Goal: Go to known website: Go to known website

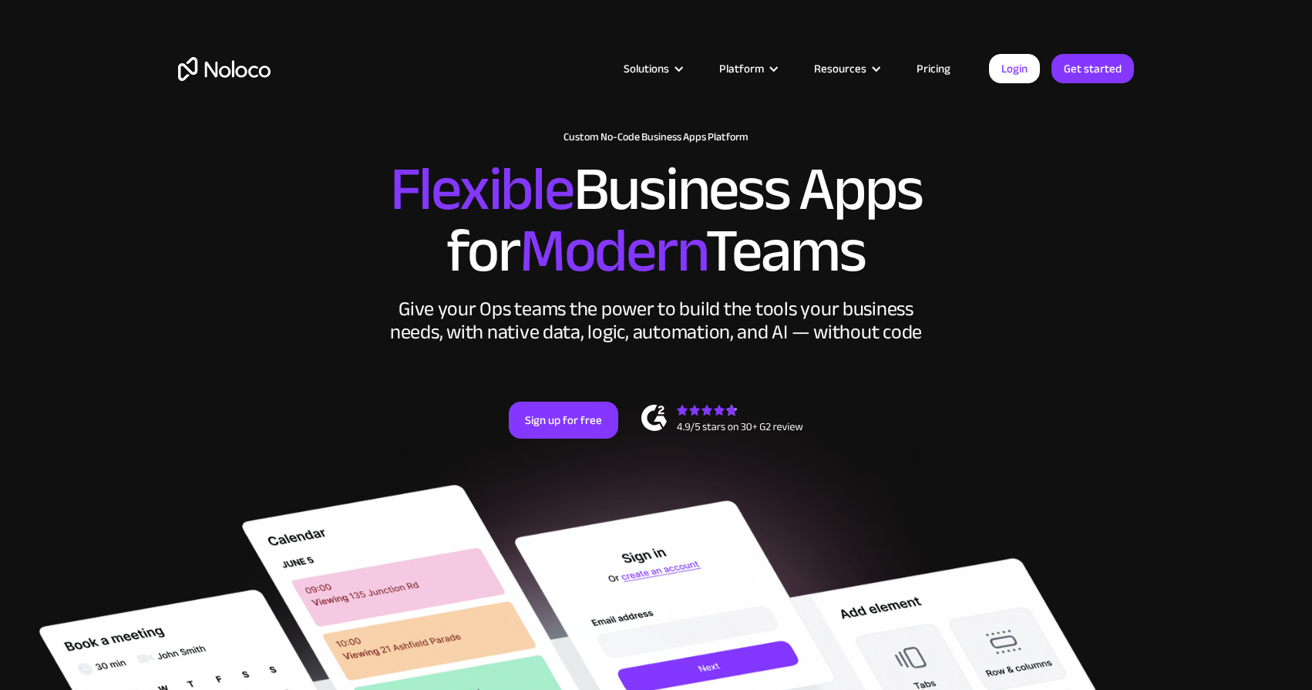
click at [992, 57] on div "Login Get started" at bounding box center [1061, 68] width 145 height 29
click at [1004, 69] on link "Login" at bounding box center [1014, 68] width 51 height 29
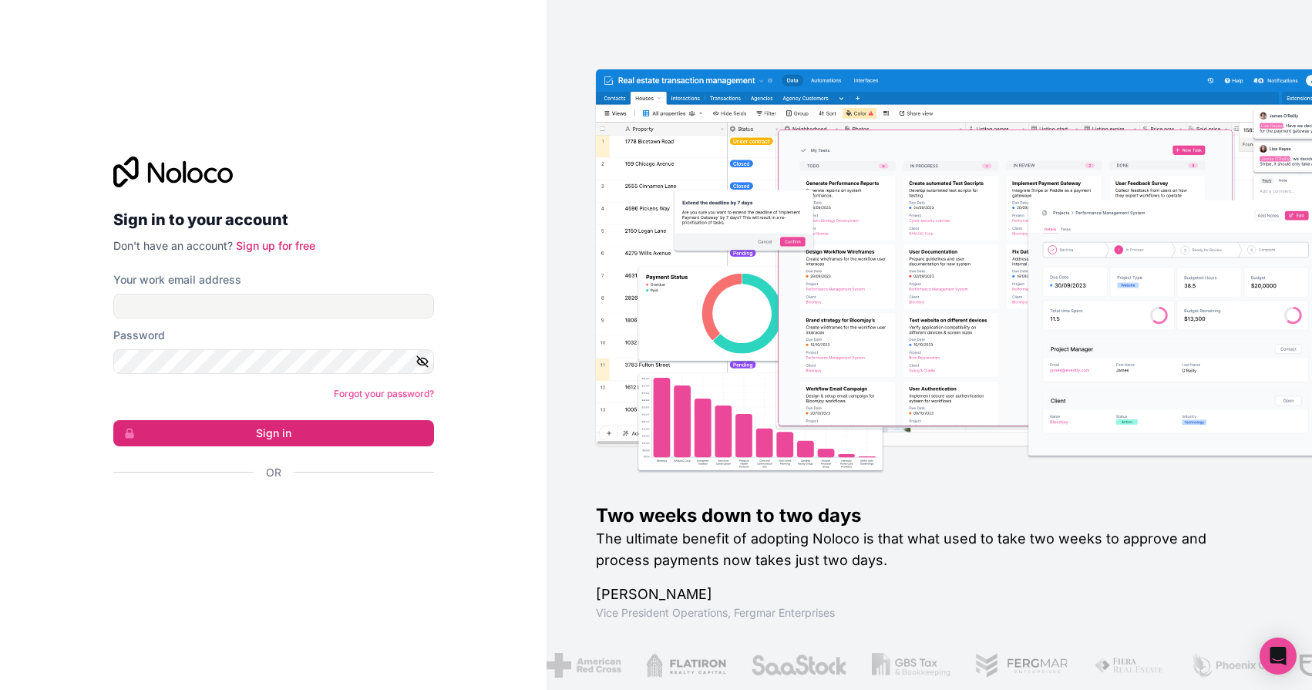
type input "[PERSON_NAME][EMAIL_ADDRESS][DOMAIN_NAME]"
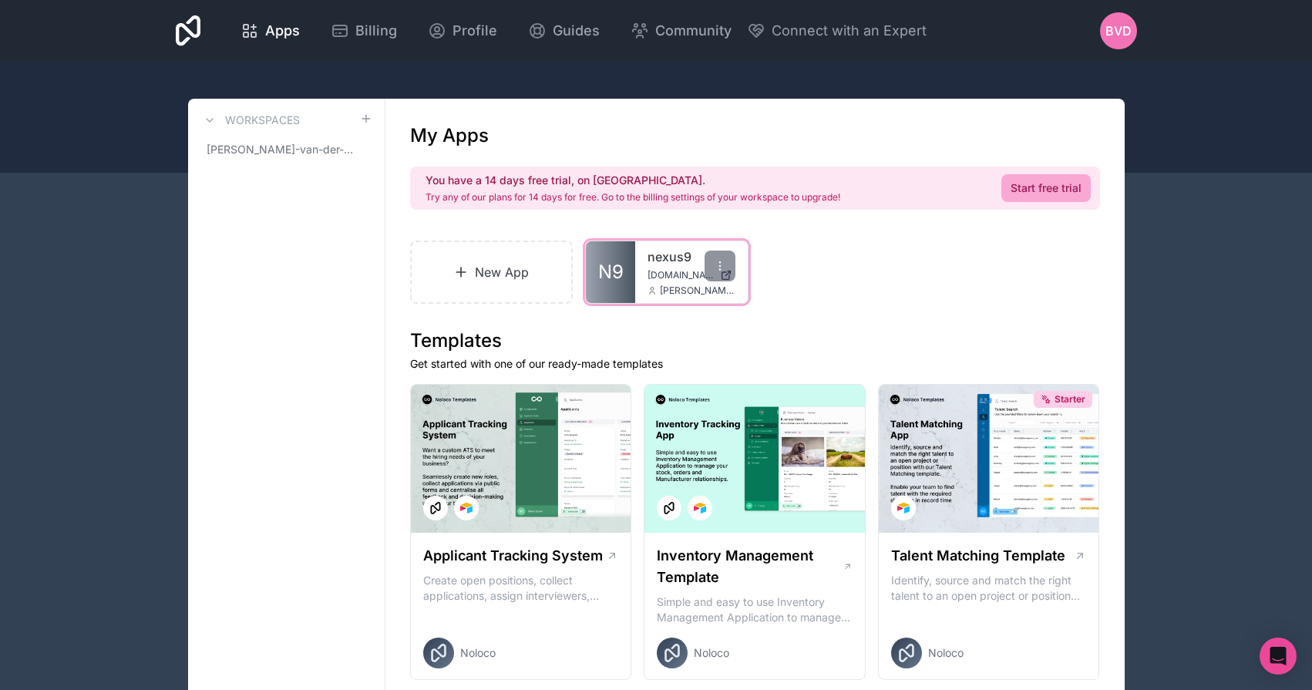
click at [672, 267] on div "nexus9 nexus9.noloco.co bob@nexus9.nl" at bounding box center [691, 272] width 113 height 62
click at [653, 286] on icon at bounding box center [651, 290] width 9 height 9
click at [634, 273] on link "N9" at bounding box center [610, 272] width 49 height 62
